Goal: Task Accomplishment & Management: Manage account settings

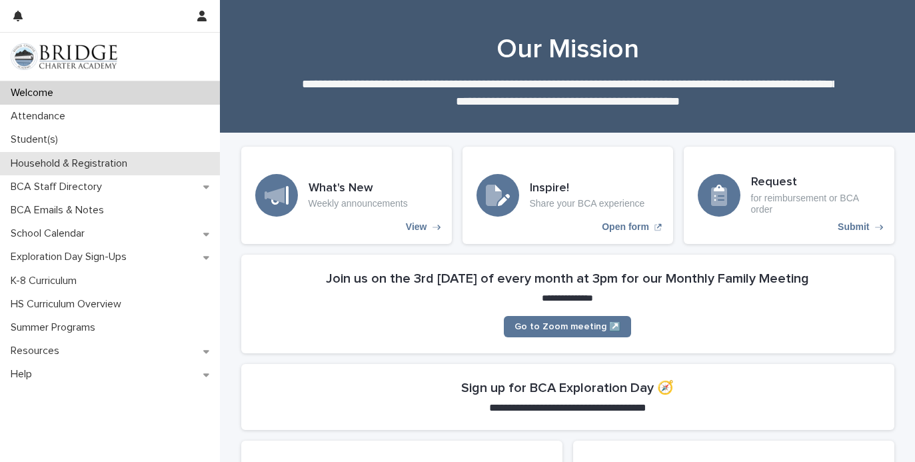
click at [48, 159] on p "Household & Registration" at bounding box center [71, 163] width 133 height 13
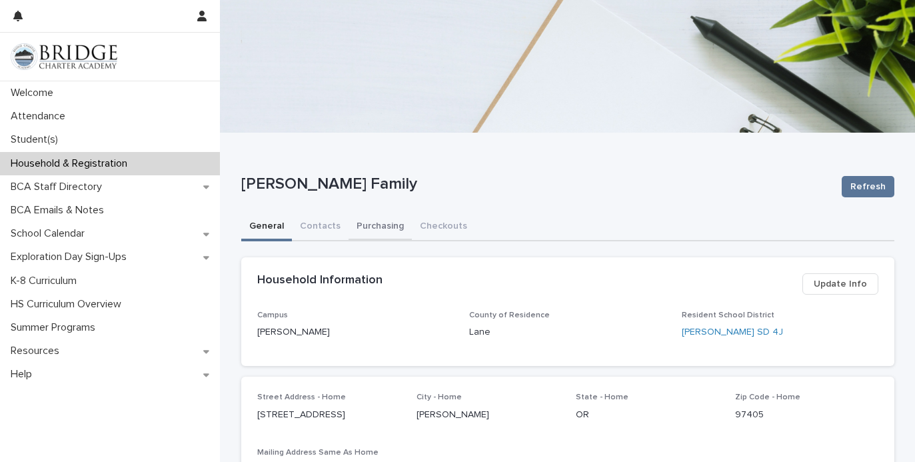
click at [372, 226] on button "Purchasing" at bounding box center [379, 227] width 63 height 28
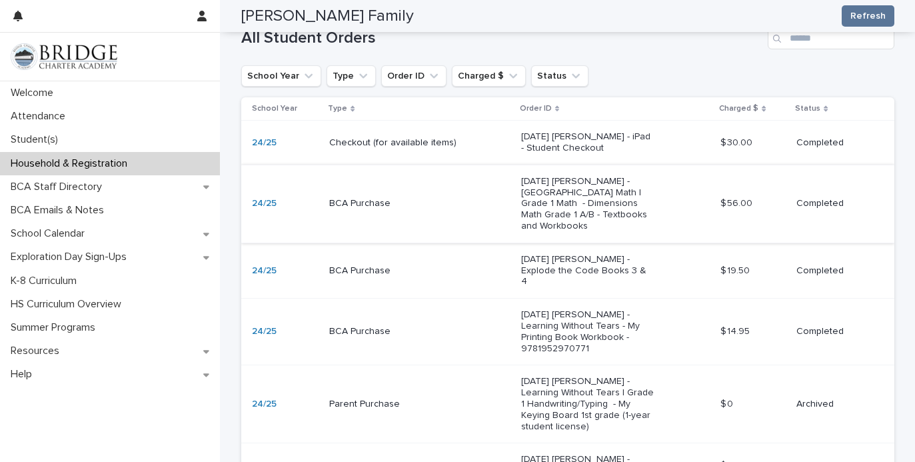
scroll to position [374, 0]
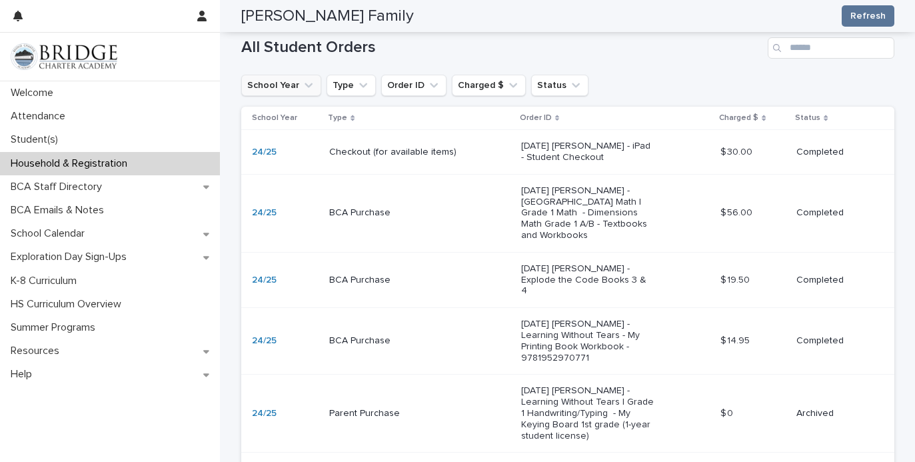
click at [295, 79] on button "School Year" at bounding box center [281, 85] width 80 height 21
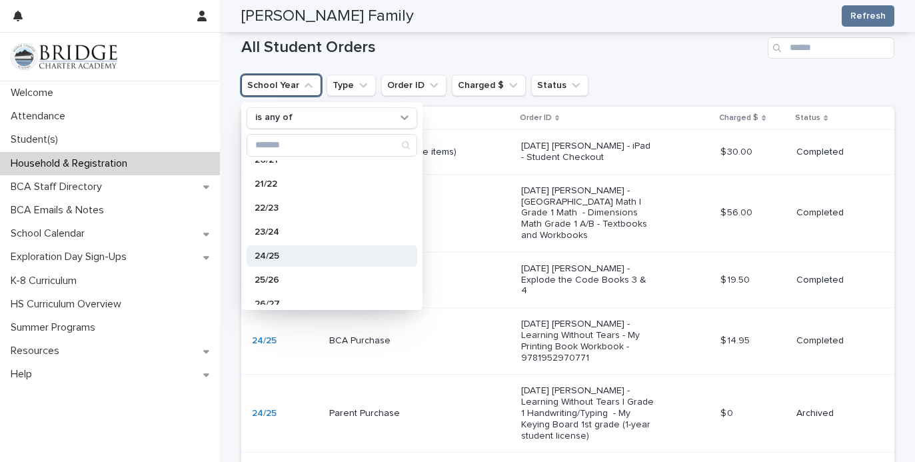
scroll to position [134, 0]
click at [285, 279] on p "25/26" at bounding box center [324, 276] width 141 height 9
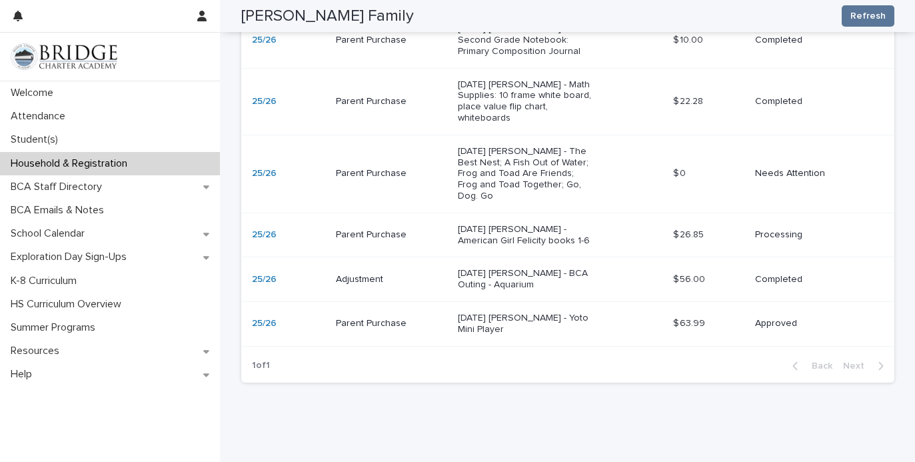
scroll to position [1028, 0]
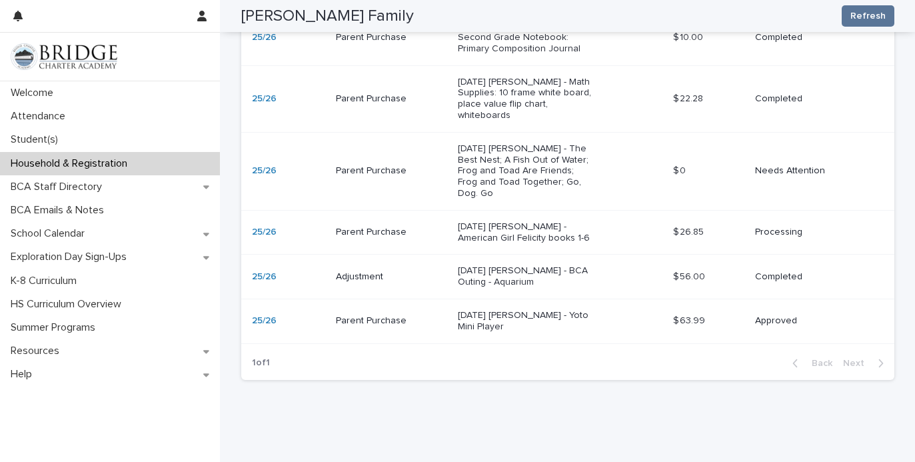
click at [611, 304] on div "10/10/2025 Avery Ropp - Yoto Mini Player" at bounding box center [560, 320] width 204 height 33
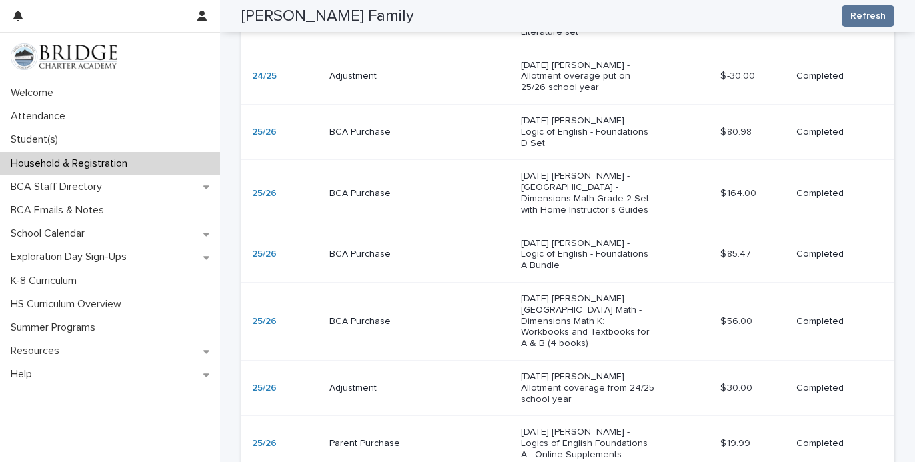
scroll to position [1894, 0]
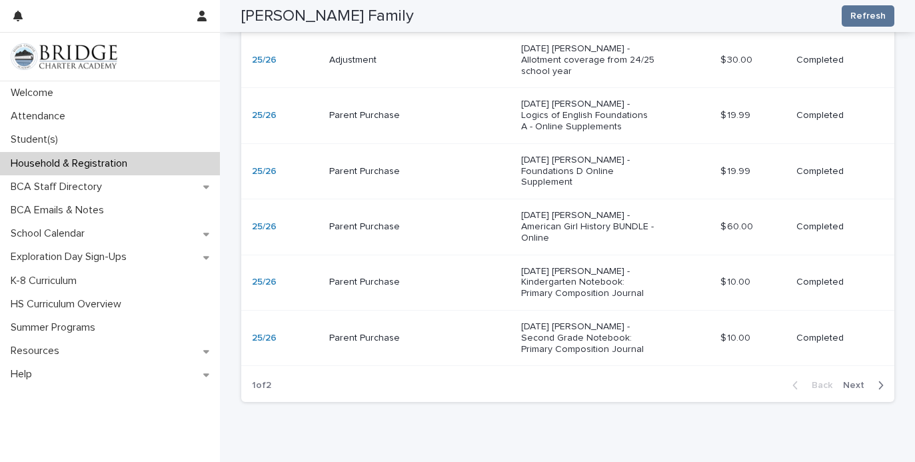
click at [867, 380] on span "Next" at bounding box center [857, 384] width 29 height 9
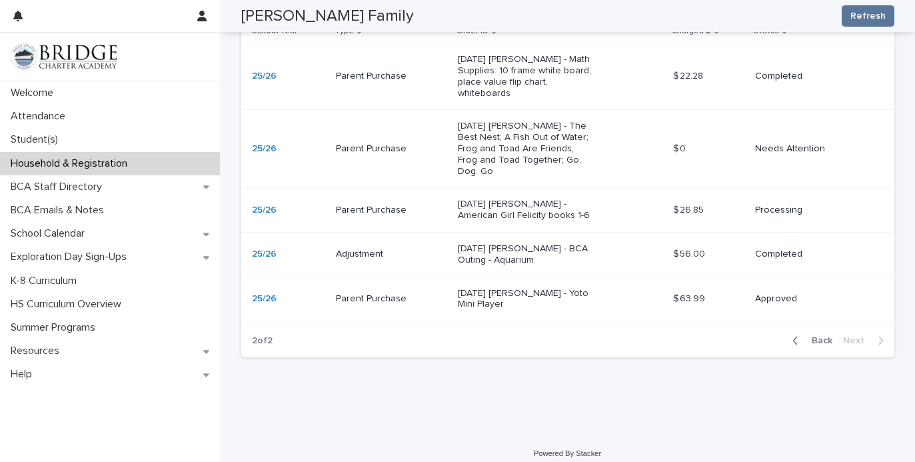
click at [618, 149] on div "09/03/2025 Emma Ropp - The Best Nest; A Fish Out of Water; Frog and Toad Are Fr…" at bounding box center [560, 148] width 204 height 67
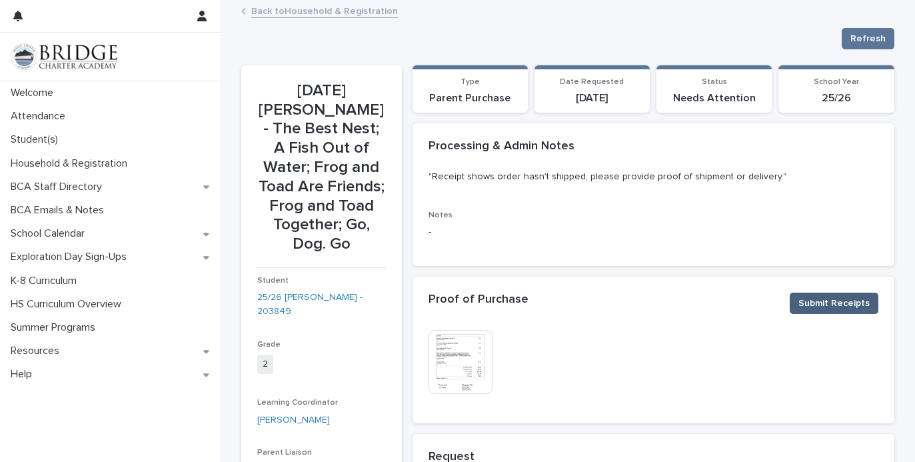
click at [805, 304] on span "Submit Receipts" at bounding box center [833, 302] width 71 height 13
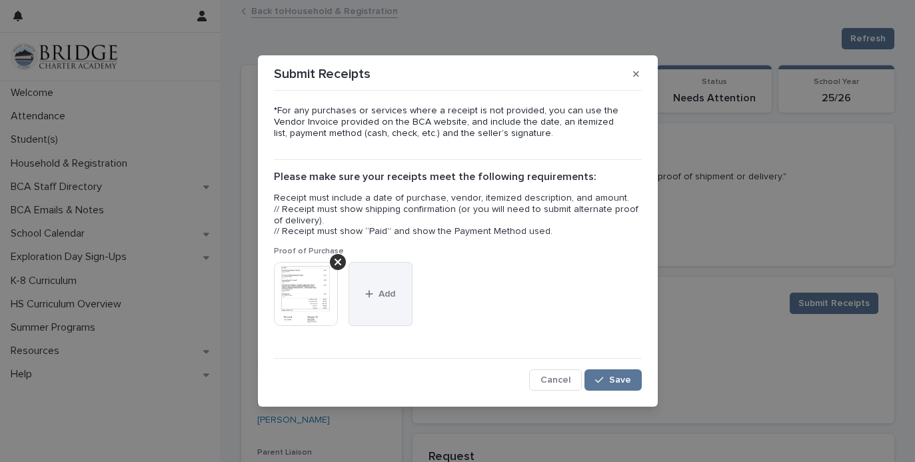
click at [374, 286] on button "Add" at bounding box center [380, 294] width 64 height 64
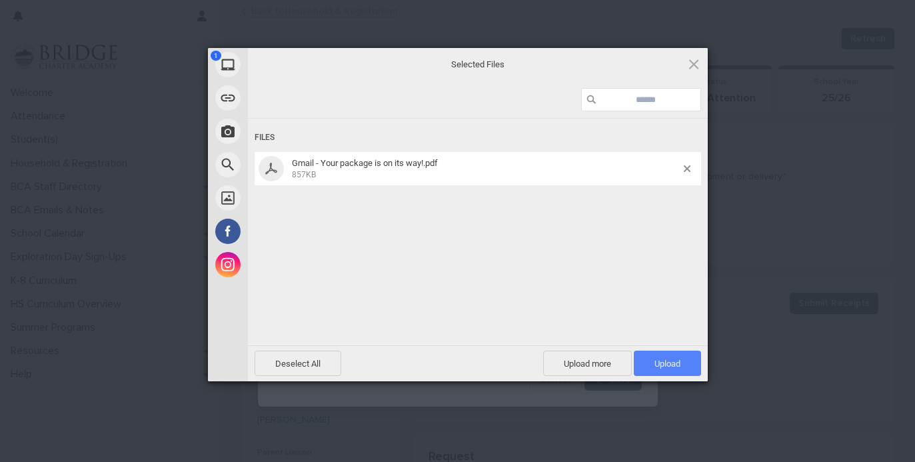
click at [667, 370] on span "Upload 1" at bounding box center [666, 362] width 67 height 25
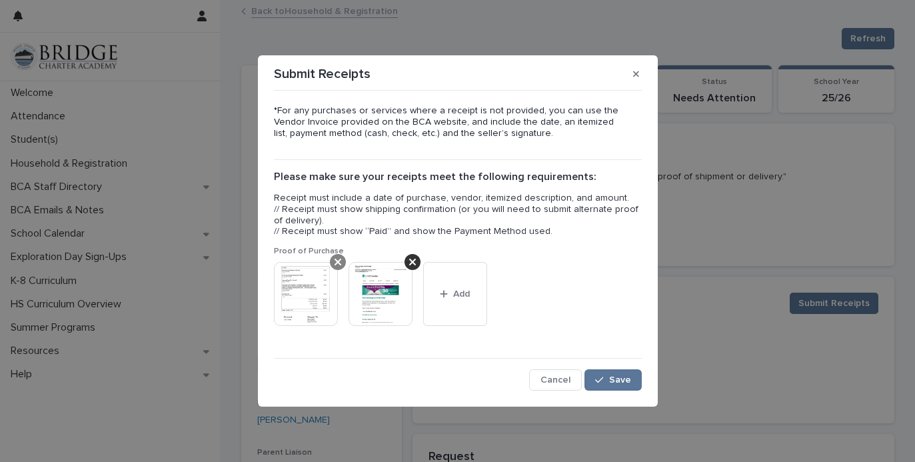
click at [334, 264] on icon at bounding box center [337, 261] width 7 height 7
click at [613, 391] on div "*For any purchases or services where a receipt is not provided, you can use the…" at bounding box center [457, 243] width 374 height 300
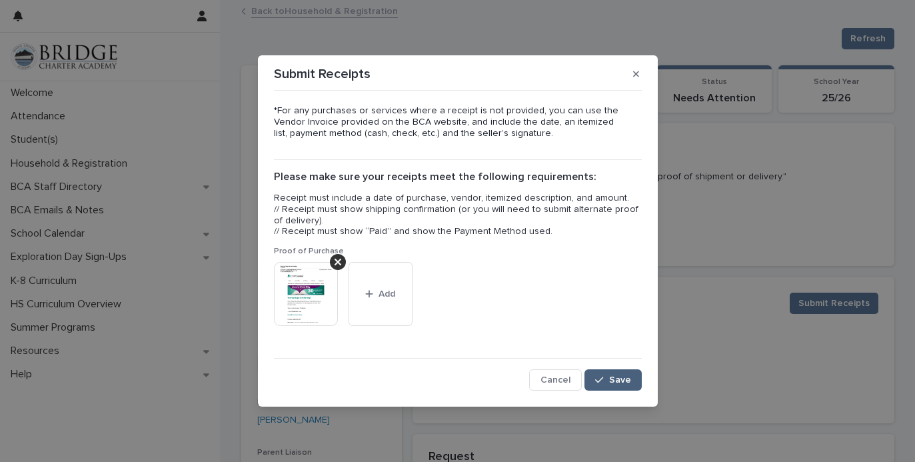
click at [615, 380] on span "Save" at bounding box center [620, 379] width 22 height 9
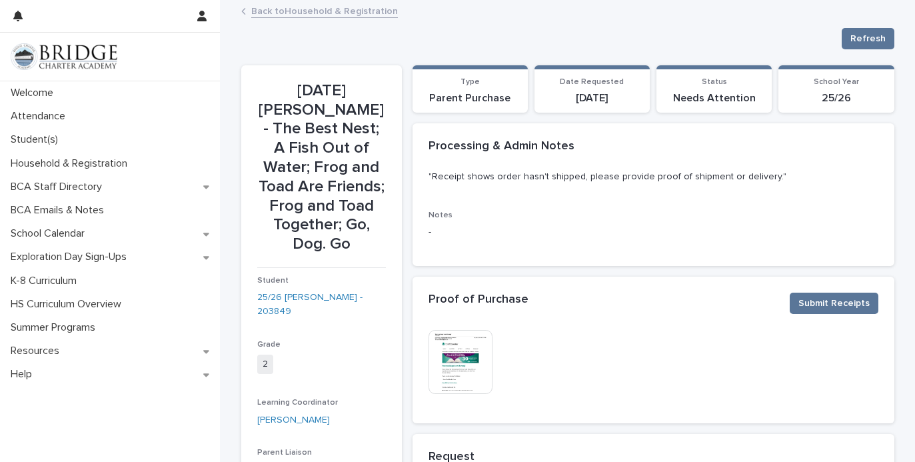
click at [480, 376] on img at bounding box center [460, 362] width 64 height 64
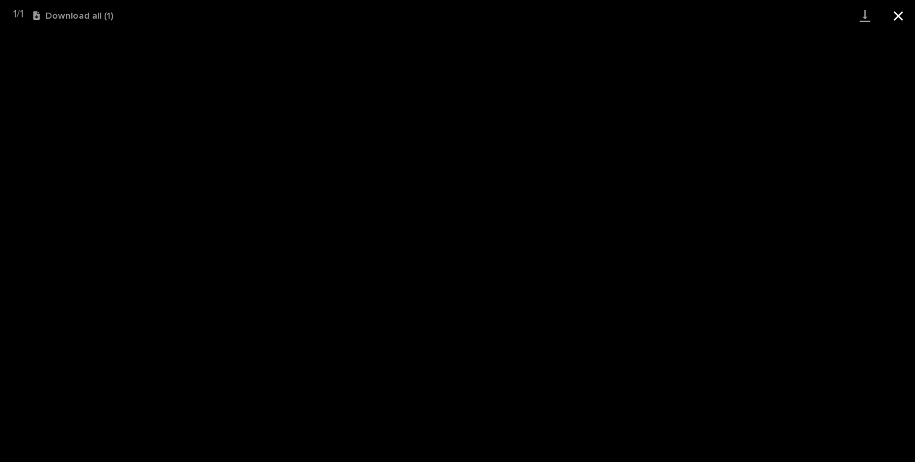
click at [903, 12] on button "Close gallery" at bounding box center [897, 15] width 33 height 31
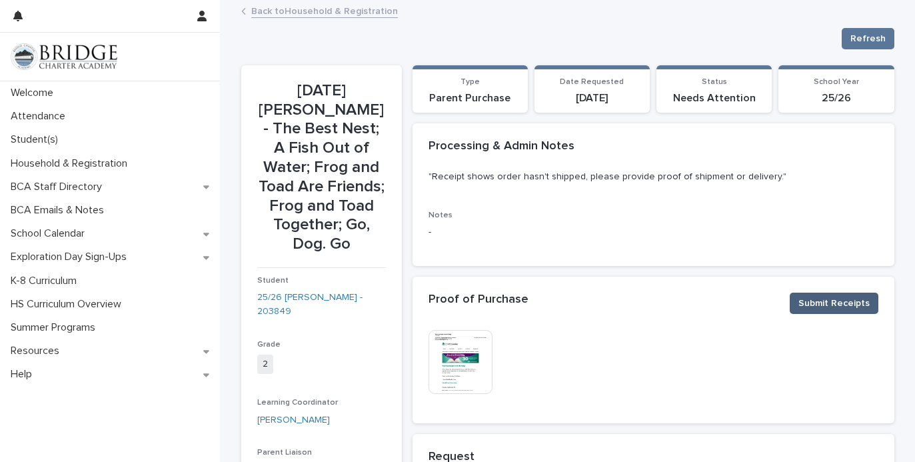
click at [839, 304] on span "Submit Receipts" at bounding box center [833, 302] width 71 height 13
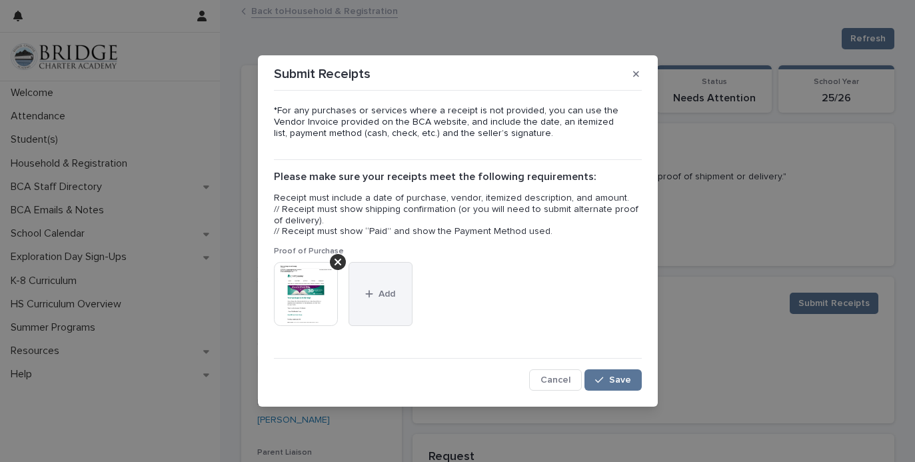
click at [395, 294] on button "Add" at bounding box center [380, 294] width 64 height 64
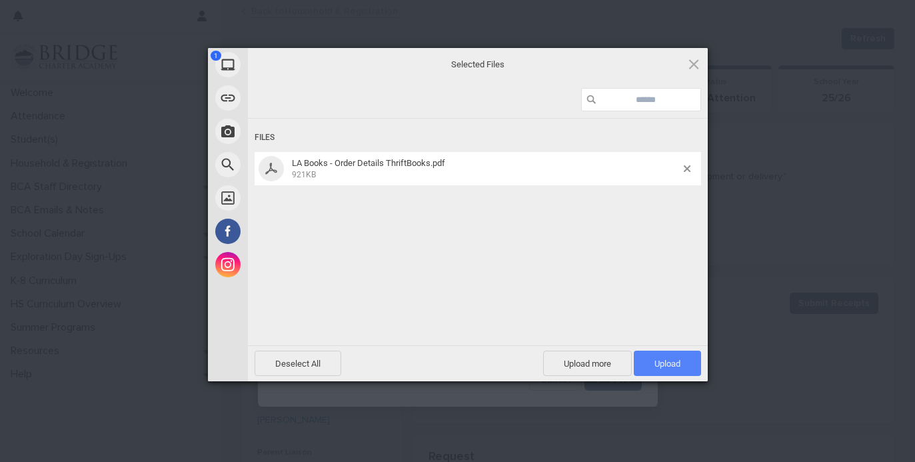
click at [669, 363] on span "Upload 1" at bounding box center [667, 363] width 26 height 10
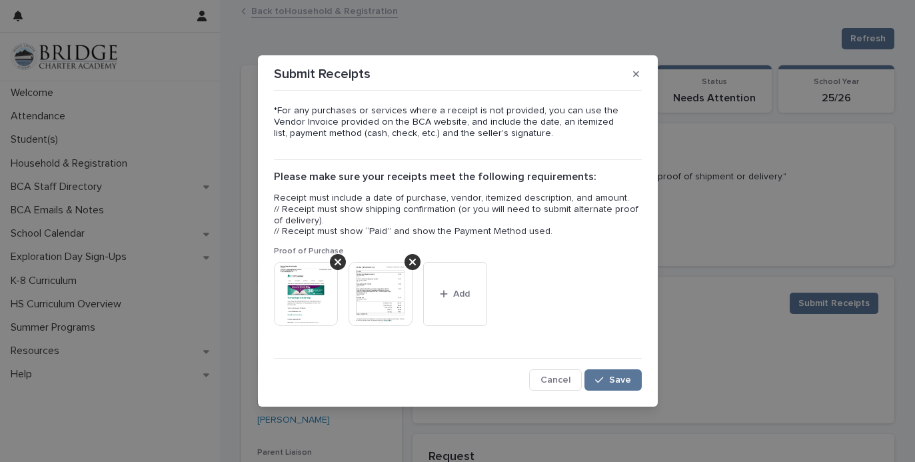
click at [382, 302] on img at bounding box center [380, 294] width 64 height 64
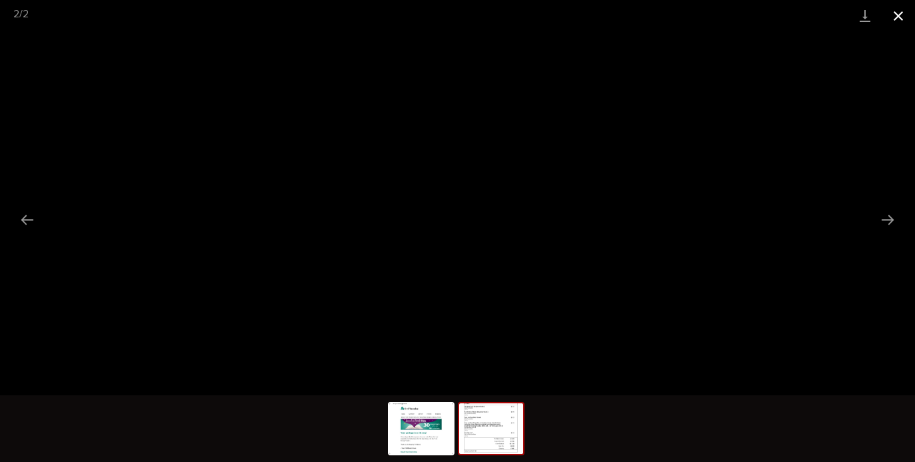
click at [895, 9] on button "Close gallery" at bounding box center [897, 15] width 33 height 31
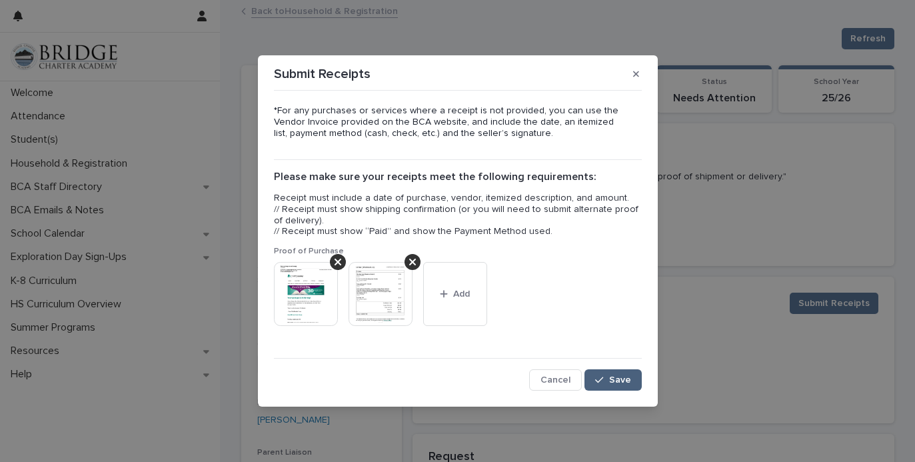
click at [607, 385] on button "Save" at bounding box center [612, 379] width 57 height 21
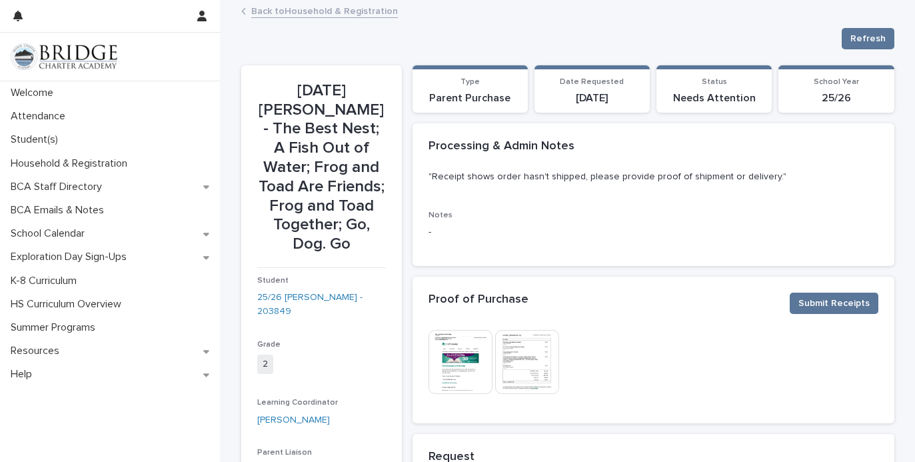
click at [316, 17] on link "Back to Household & Registration" at bounding box center [324, 10] width 147 height 15
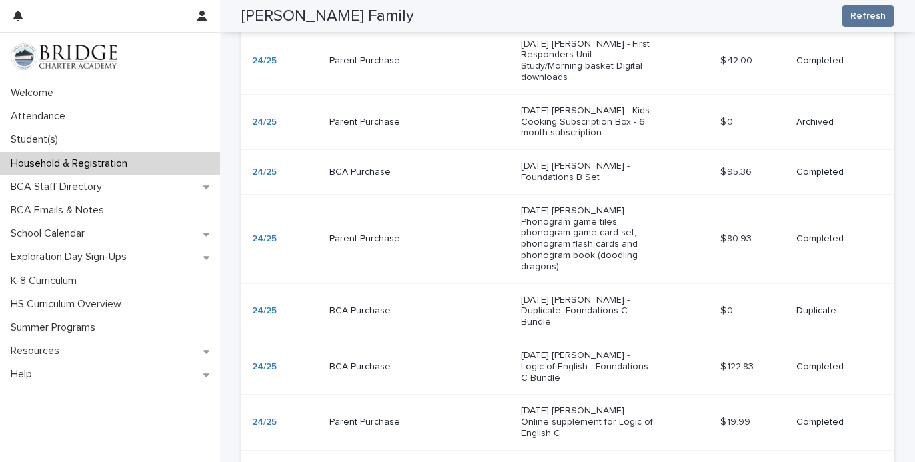
scroll to position [1894, 0]
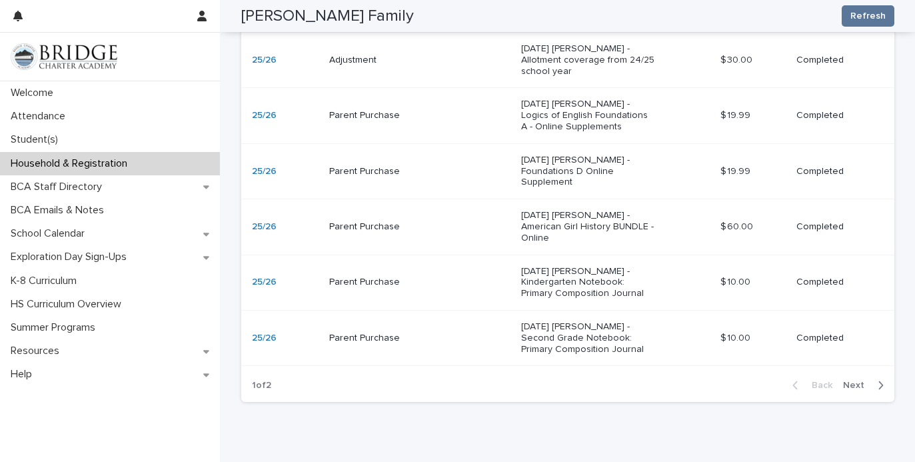
click at [861, 380] on span "Next" at bounding box center [857, 384] width 29 height 9
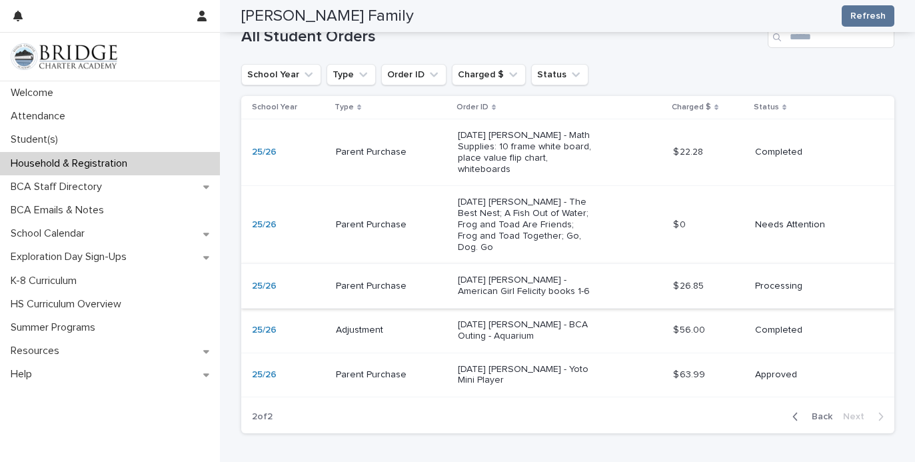
scroll to position [446, 0]
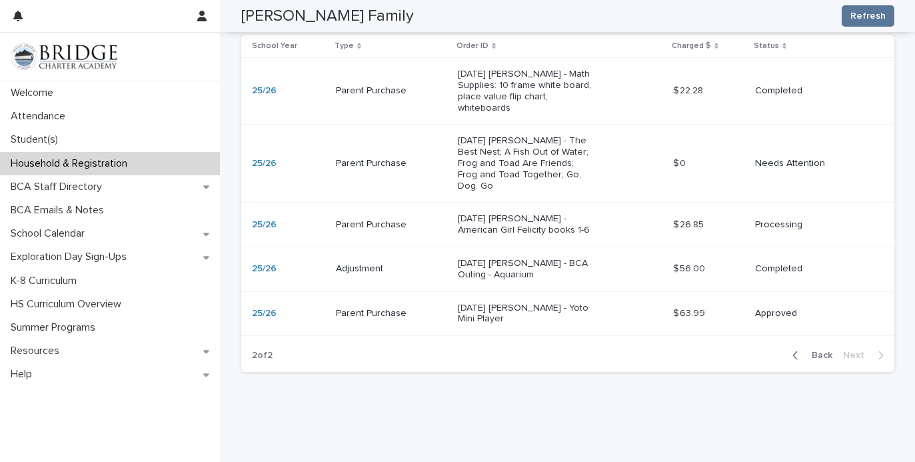
click at [561, 214] on p "10/01/2025 Emma Ropp - American Girl Felicity books 1-6" at bounding box center [524, 224] width 133 height 23
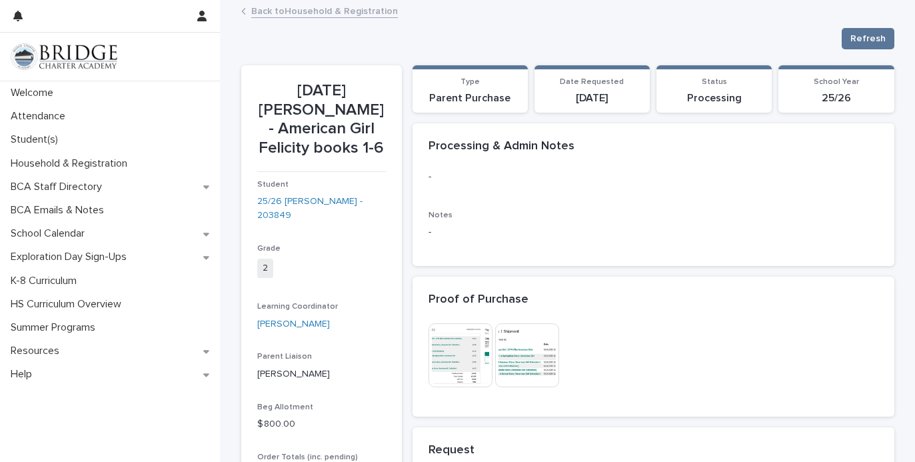
click at [538, 372] on img at bounding box center [527, 355] width 64 height 64
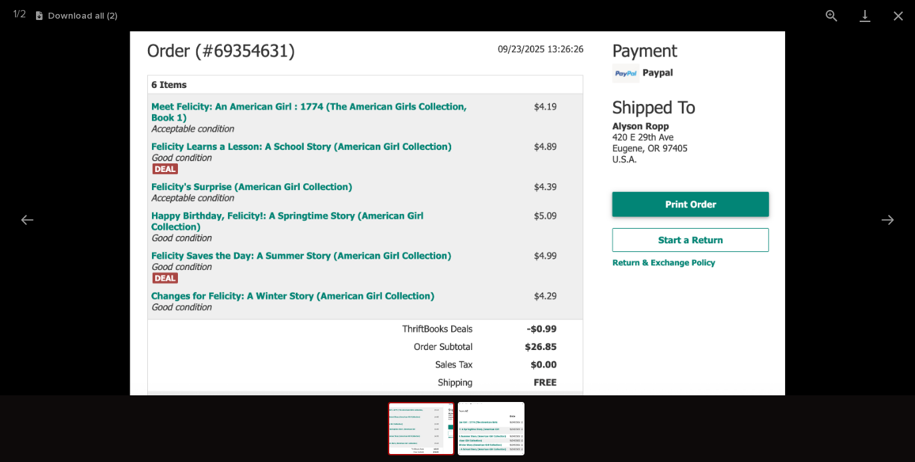
click at [824, 135] on picture at bounding box center [457, 213] width 915 height 364
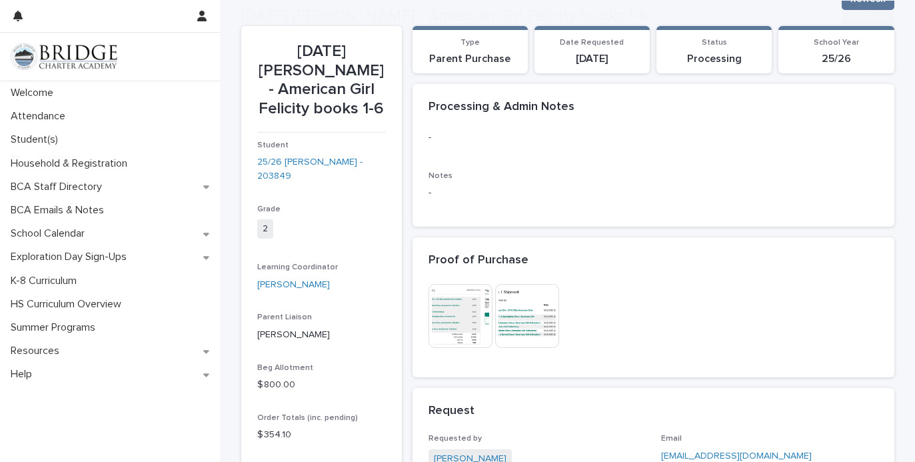
scroll to position [50, 0]
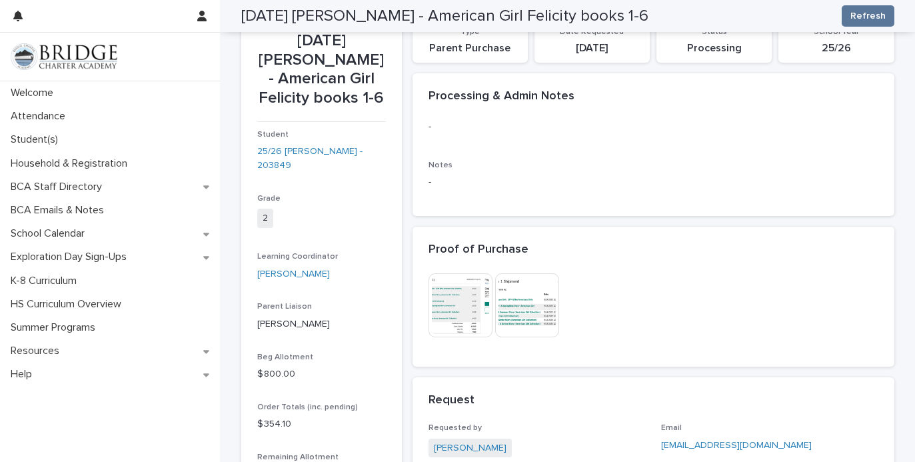
click at [532, 308] on img at bounding box center [527, 305] width 64 height 64
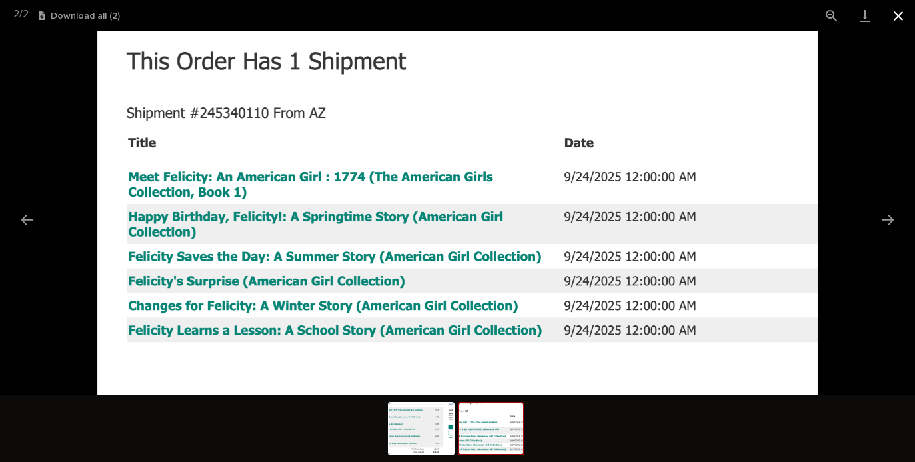
click at [895, 20] on button "Close gallery" at bounding box center [897, 15] width 33 height 31
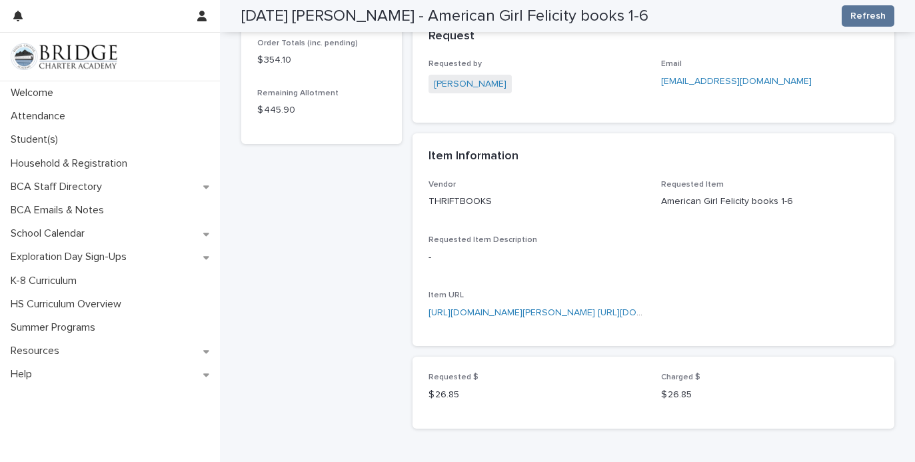
scroll to position [0, 0]
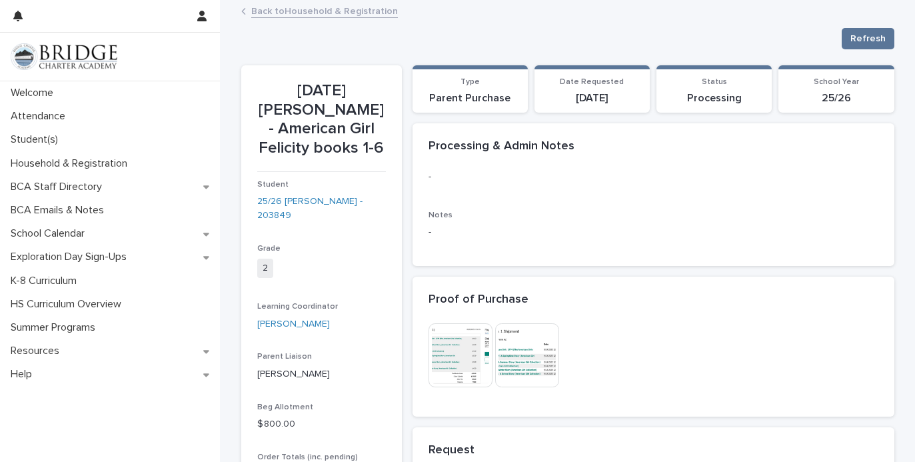
click at [280, 7] on link "Back to Household & Registration" at bounding box center [324, 10] width 147 height 15
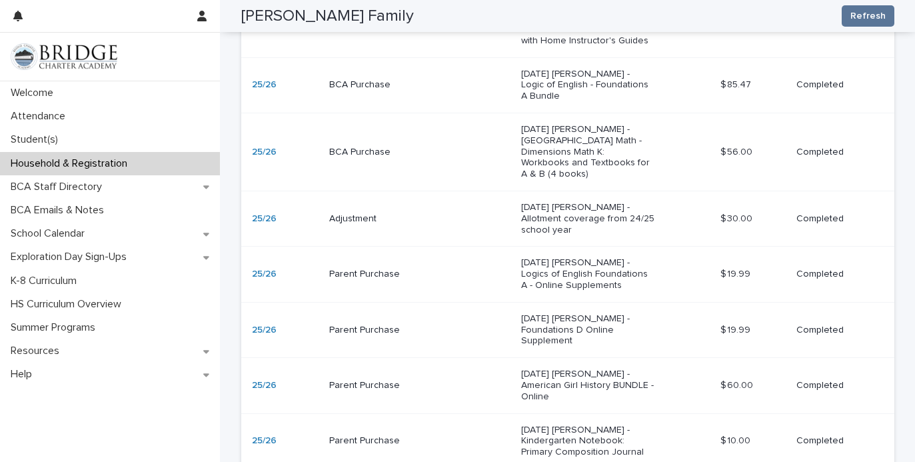
scroll to position [1894, 0]
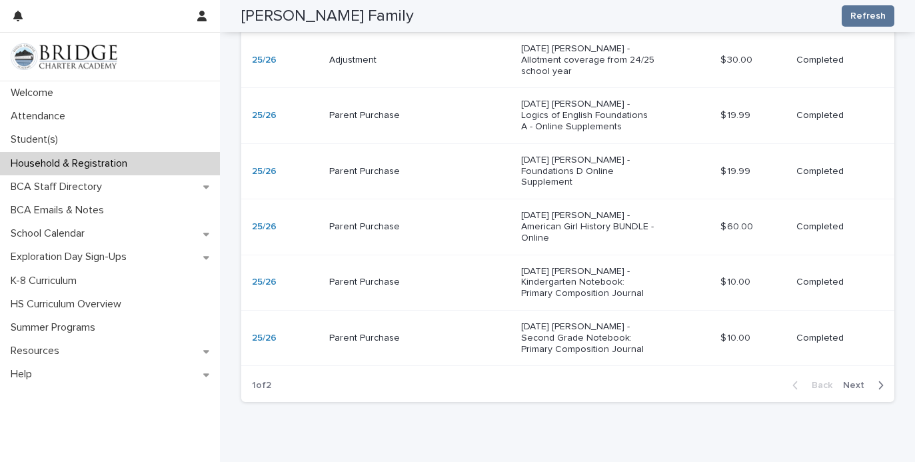
click at [855, 380] on span "Next" at bounding box center [857, 384] width 29 height 9
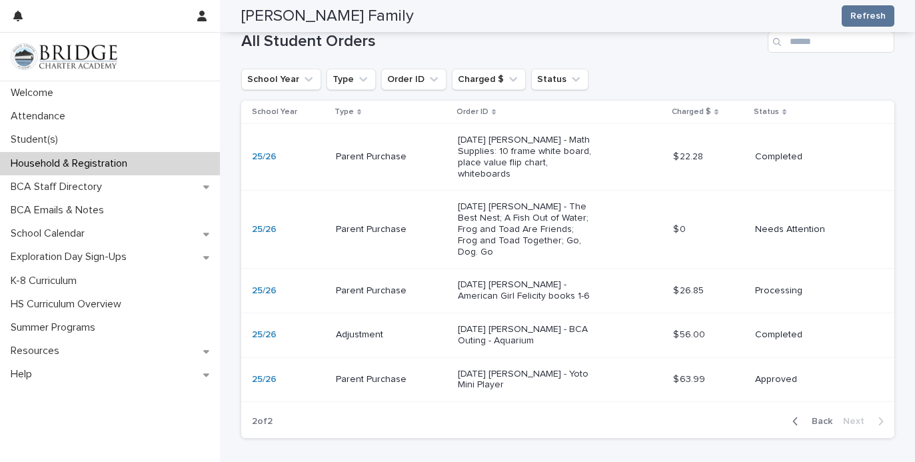
scroll to position [378, 0]
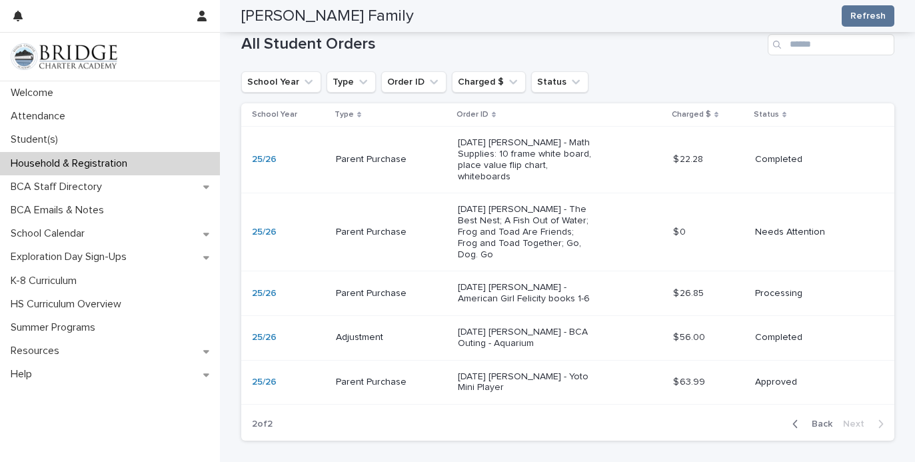
click at [583, 371] on p "10/10/2025 Avery Ropp - Yoto Mini Player" at bounding box center [524, 382] width 133 height 23
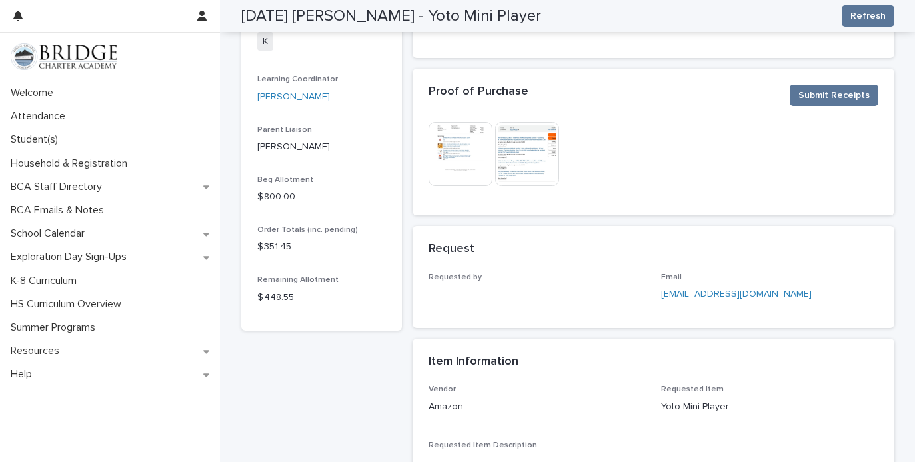
scroll to position [168, 0]
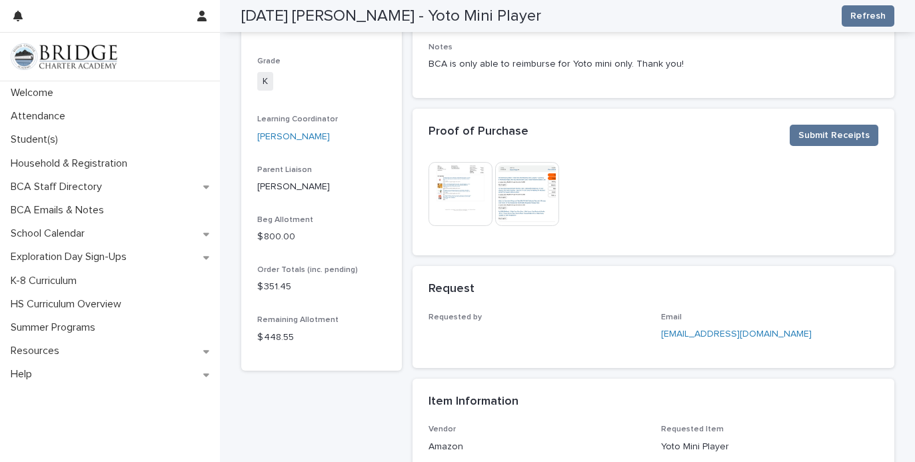
click at [536, 194] on img at bounding box center [527, 194] width 64 height 64
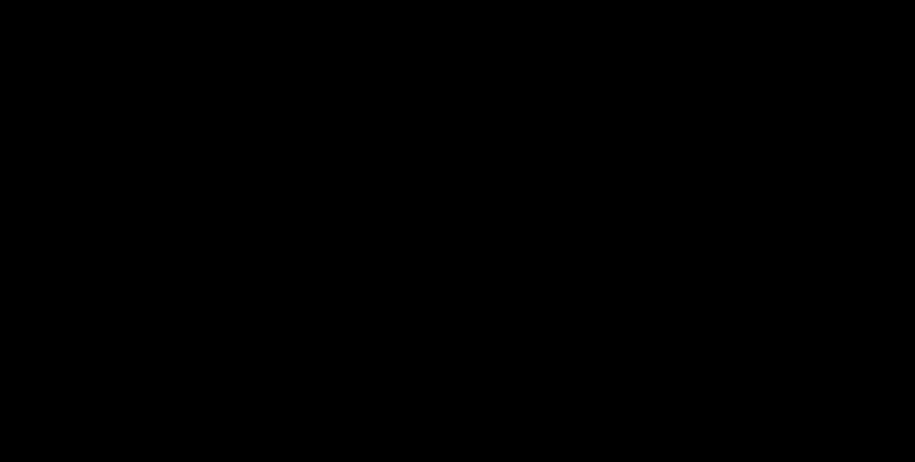
scroll to position [172, 0]
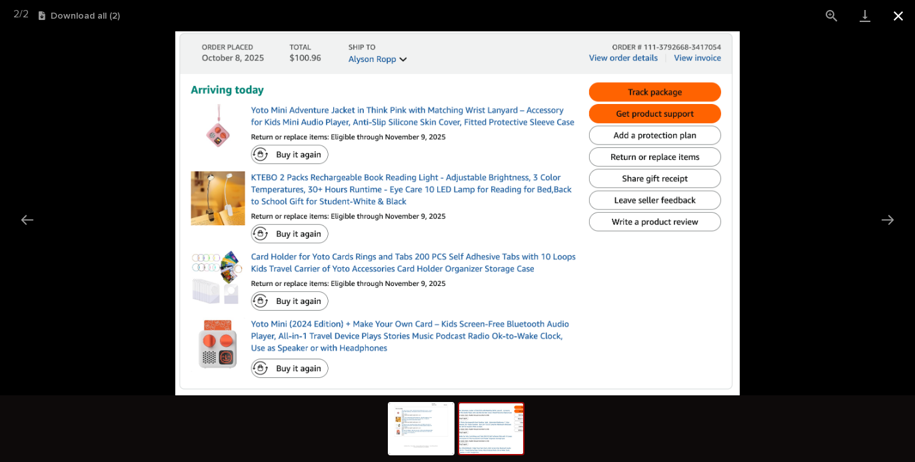
click at [900, 13] on button "Close gallery" at bounding box center [897, 15] width 33 height 31
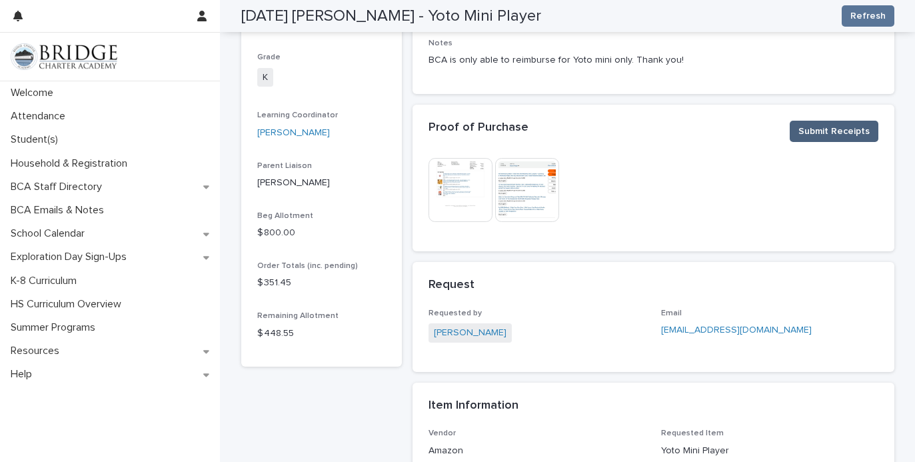
click at [838, 125] on span "Submit Receipts" at bounding box center [833, 131] width 71 height 13
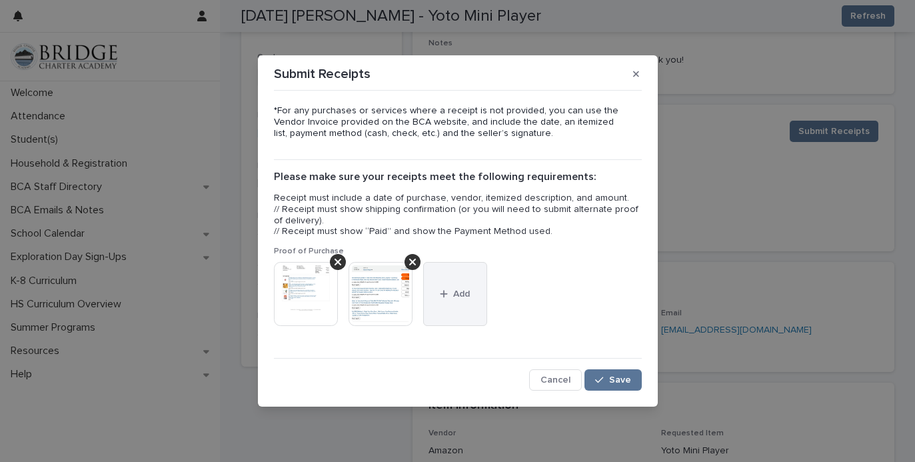
click at [474, 316] on button "Add" at bounding box center [455, 294] width 64 height 64
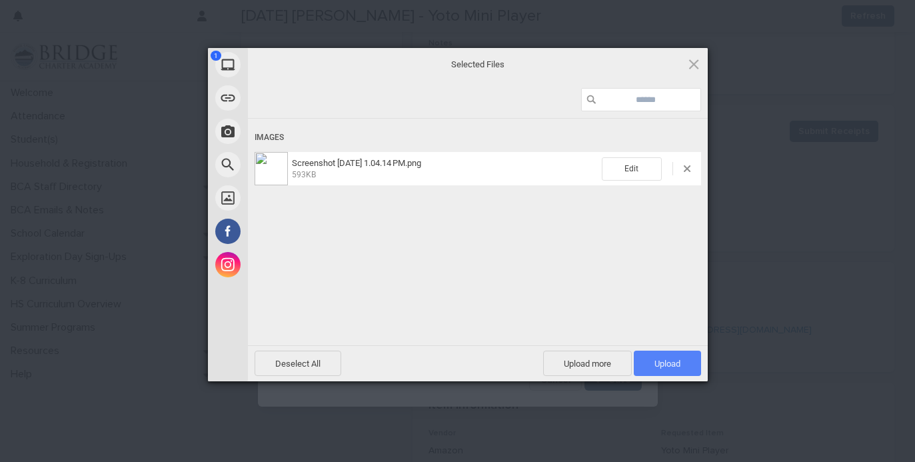
click at [667, 365] on span "Upload 1" at bounding box center [667, 363] width 26 height 10
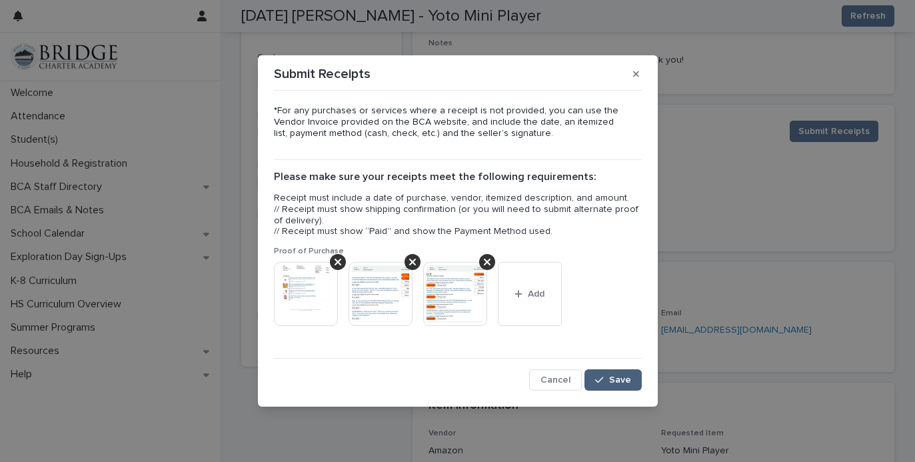
click at [618, 382] on span "Save" at bounding box center [620, 379] width 22 height 9
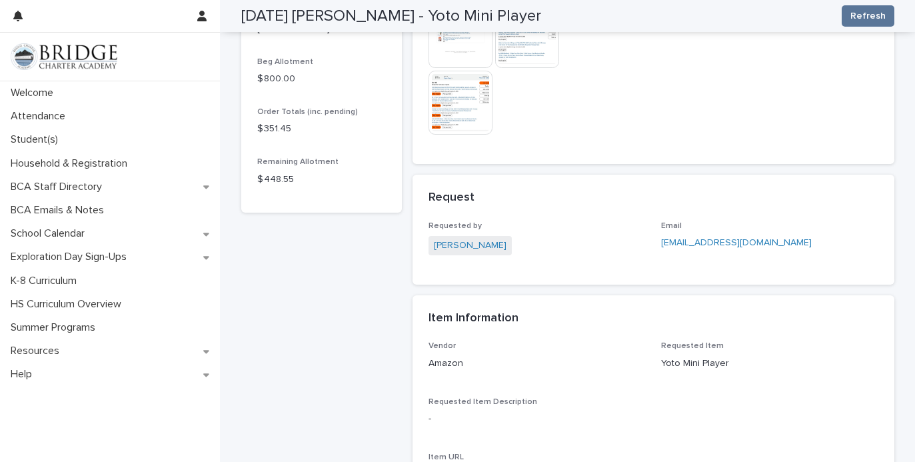
scroll to position [0, 0]
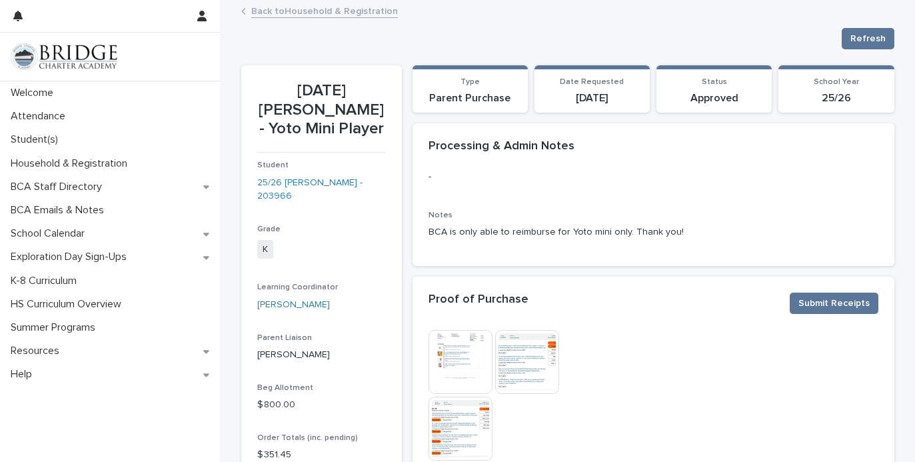
click at [324, 15] on link "Back to Household & Registration" at bounding box center [324, 10] width 147 height 15
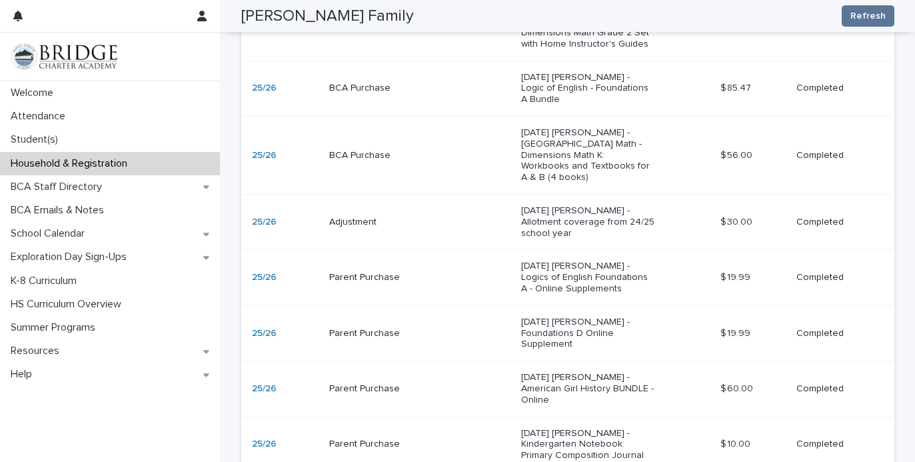
scroll to position [1894, 0]
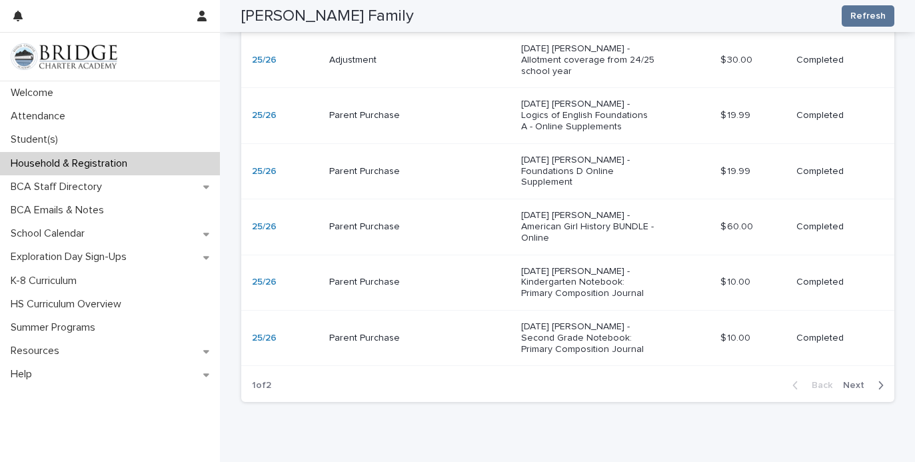
click at [877, 368] on div "Back Next" at bounding box center [837, 384] width 113 height 33
click at [873, 379] on div "button" at bounding box center [877, 385] width 11 height 12
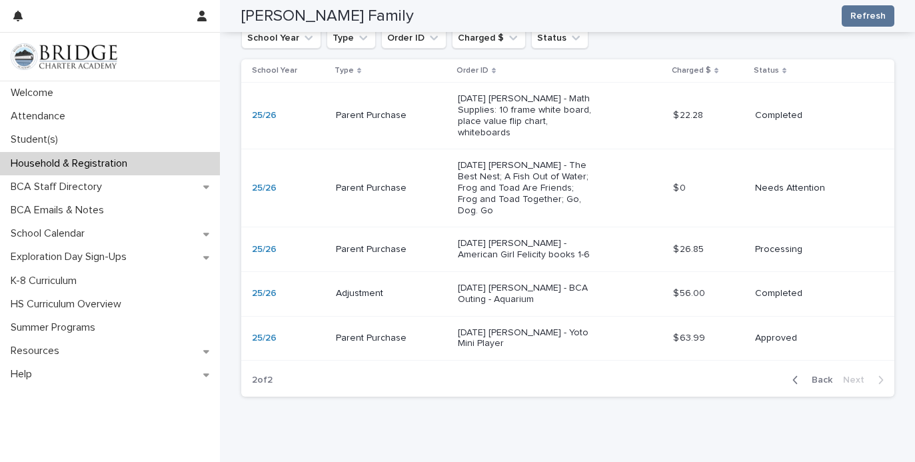
scroll to position [432, 0]
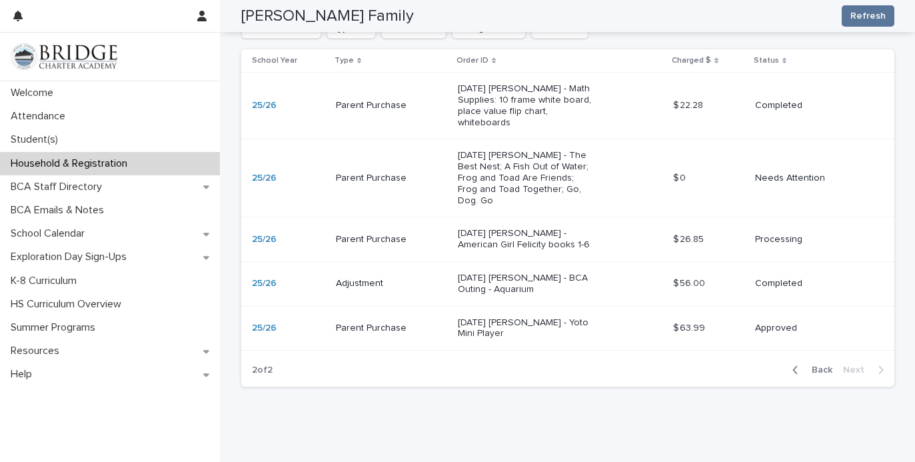
click at [816, 365] on span "Back" at bounding box center [817, 369] width 29 height 9
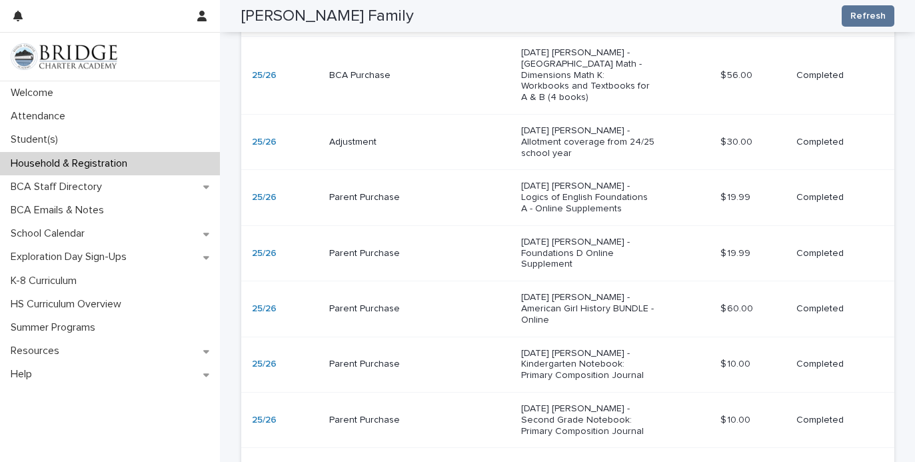
scroll to position [1894, 0]
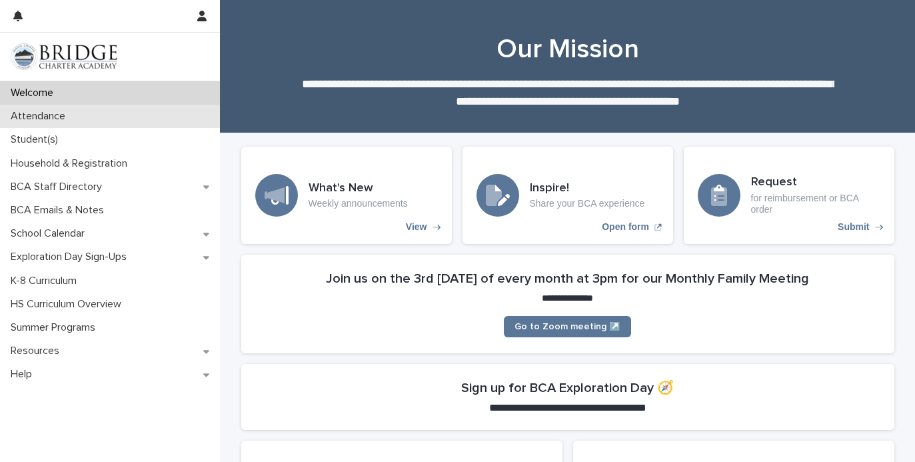
click at [128, 118] on div "Attendance" at bounding box center [110, 116] width 220 height 23
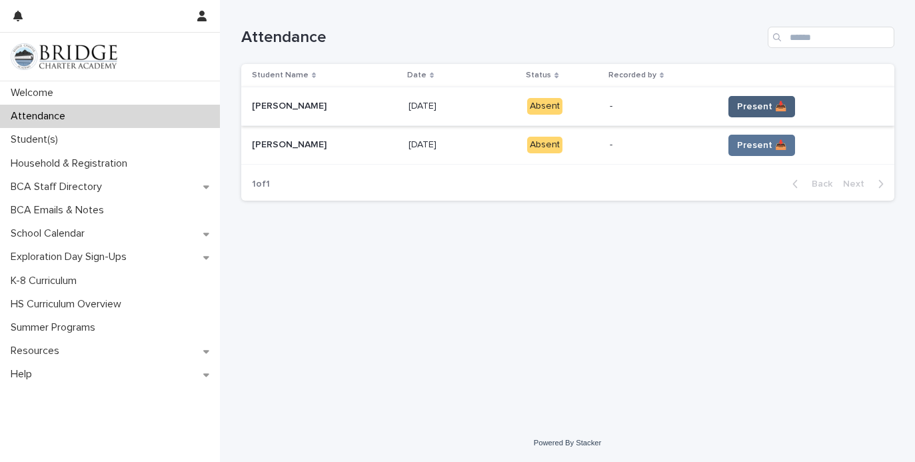
click at [759, 103] on span "Present 📥" at bounding box center [761, 106] width 49 height 13
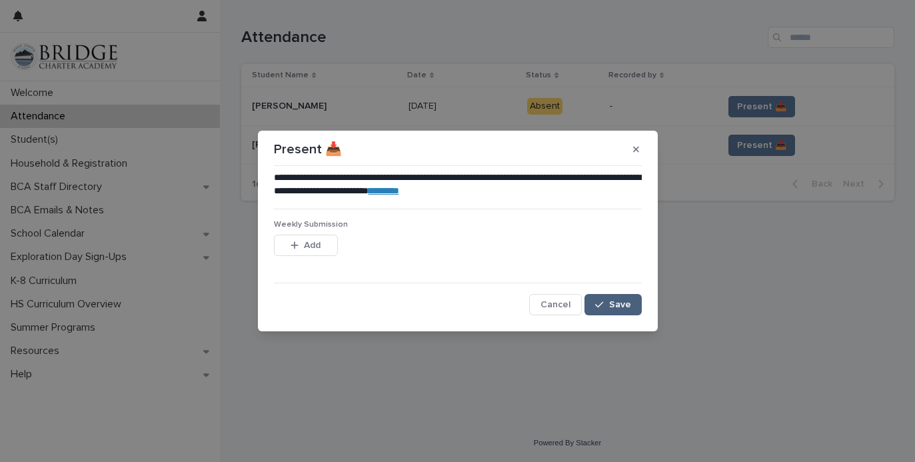
click at [615, 304] on span "Save" at bounding box center [620, 304] width 22 height 9
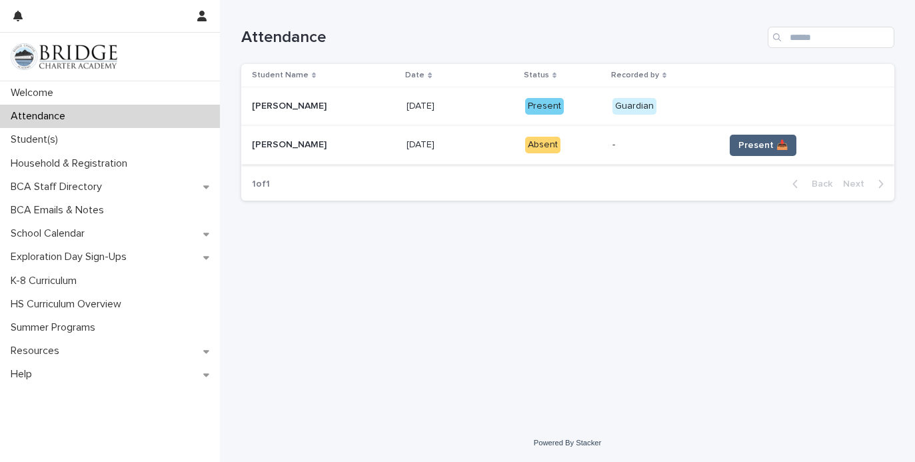
click at [749, 146] on span "Present 📥" at bounding box center [762, 145] width 49 height 13
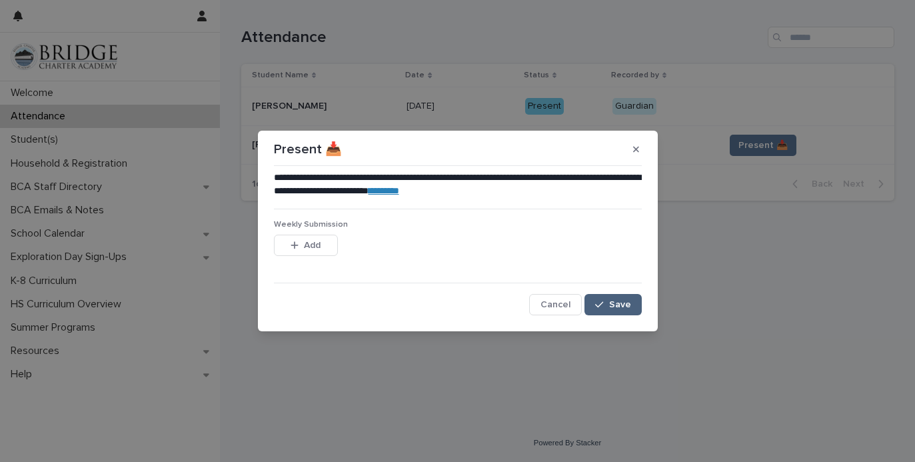
click at [631, 310] on button "Save" at bounding box center [612, 304] width 57 height 21
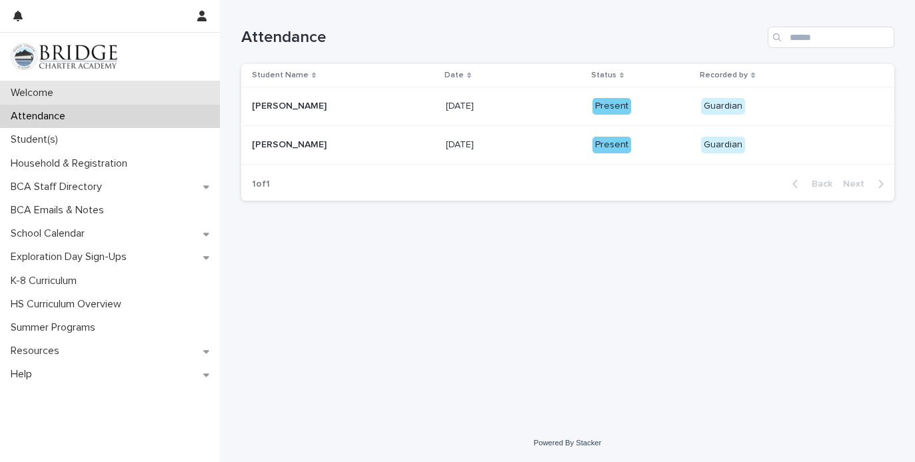
click at [174, 95] on div "Welcome" at bounding box center [110, 92] width 220 height 23
